Goal: Information Seeking & Learning: Learn about a topic

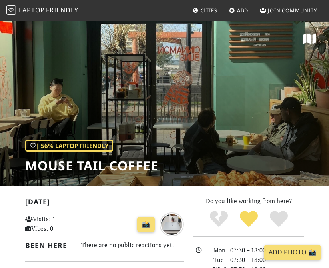
click at [59, 12] on span "Friendly" at bounding box center [62, 10] width 32 height 9
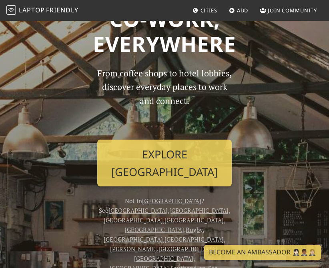
scroll to position [57, 0]
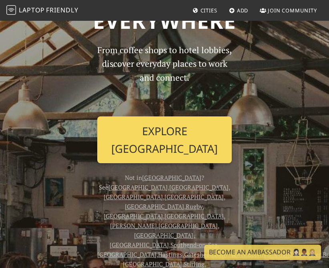
click at [157, 138] on link "Explore [GEOGRAPHIC_DATA]" at bounding box center [164, 139] width 134 height 47
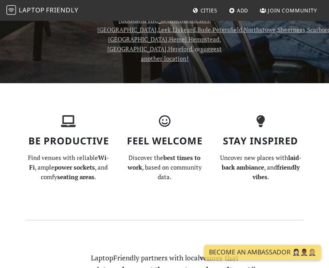
scroll to position [525, 0]
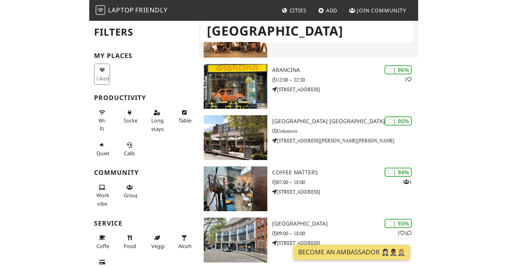
scroll to position [134, 0]
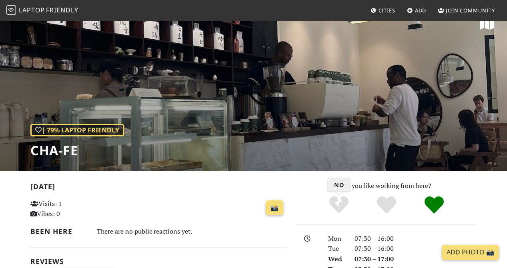
scroll to position [12, 0]
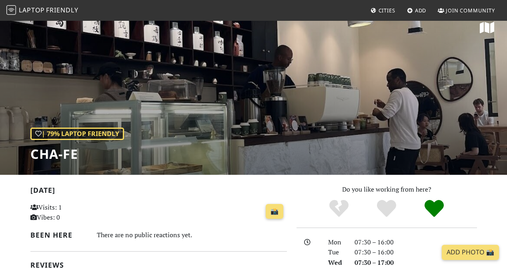
click at [44, 6] on span "Laptop" at bounding box center [32, 10] width 26 height 9
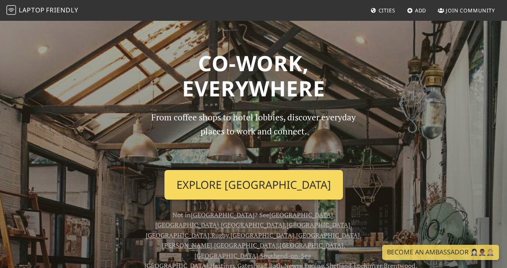
click at [236, 187] on link "Explore London" at bounding box center [253, 185] width 178 height 30
click at [290, 188] on link "Explore London" at bounding box center [253, 185] width 178 height 30
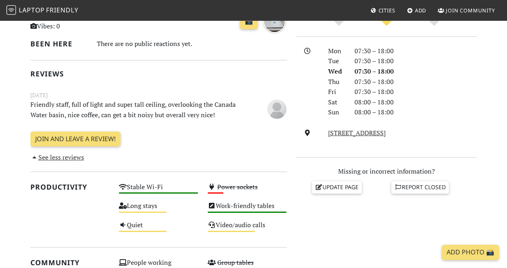
scroll to position [174, 0]
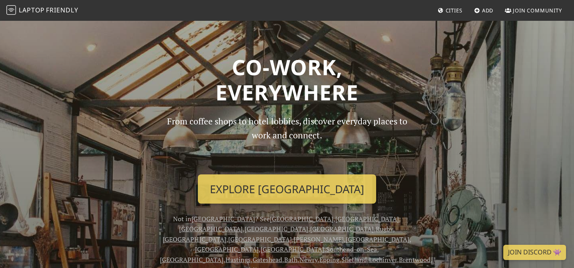
click at [448, 13] on span "Cities" at bounding box center [454, 10] width 17 height 7
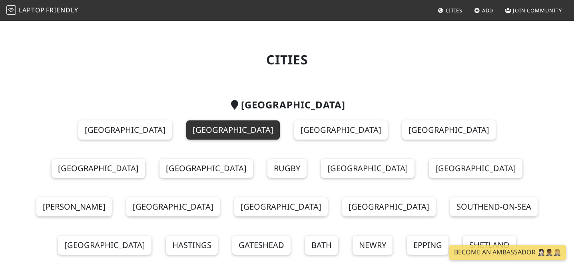
click at [186, 132] on link "[GEOGRAPHIC_DATA]" at bounding box center [233, 129] width 94 height 19
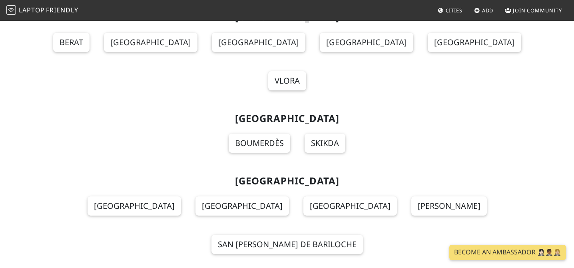
scroll to position [739, 0]
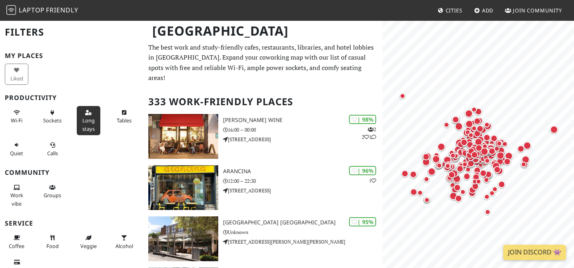
click at [85, 126] on span "Long stays" at bounding box center [88, 124] width 12 height 15
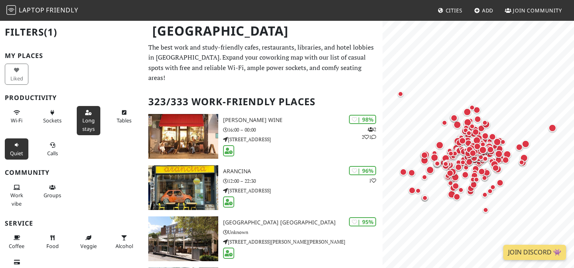
click at [17, 148] on button "Quiet" at bounding box center [17, 148] width 24 height 21
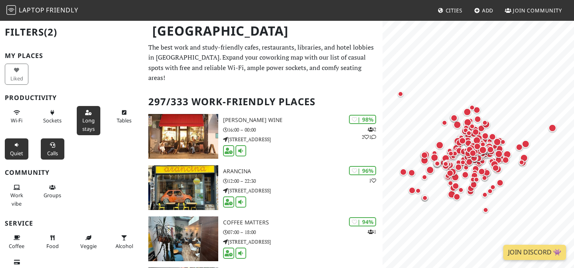
click at [51, 144] on icon at bounding box center [52, 145] width 6 height 5
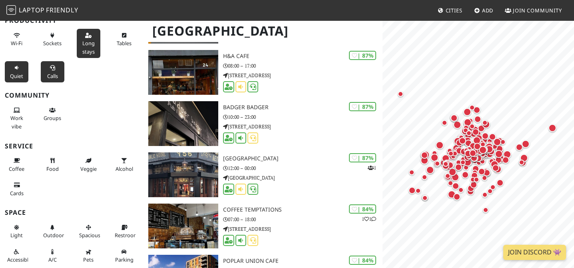
scroll to position [3916, 0]
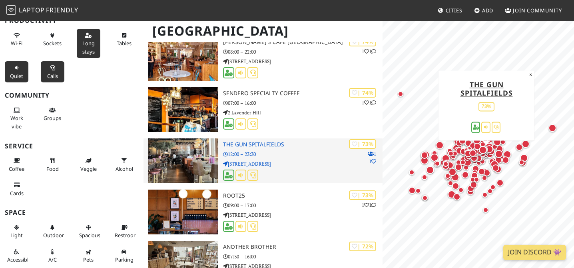
click at [289, 148] on div "| 73% 1 1 The Gun Spitalfields 12:00 – 23:30 54 Brushfield Street" at bounding box center [303, 160] width 160 height 45
click at [281, 150] on p "12:00 – 23:30" at bounding box center [303, 154] width 160 height 8
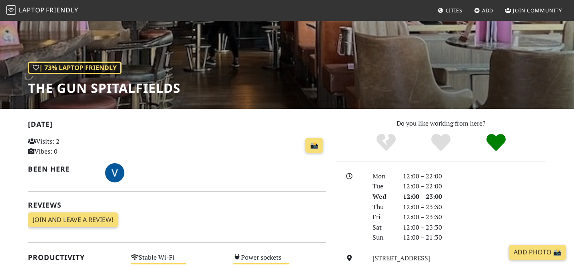
scroll to position [117, 0]
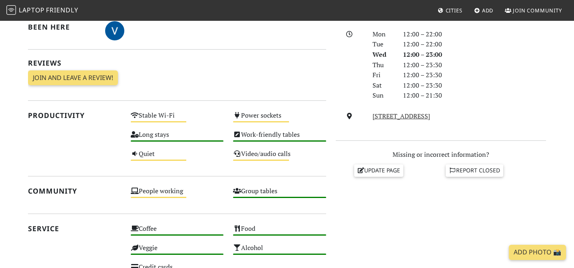
scroll to position [220, 0]
